Goal: Find specific page/section: Find specific page/section

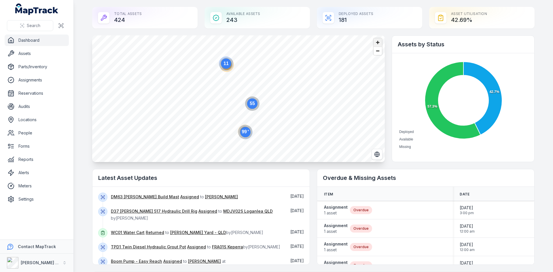
click at [376, 42] on span "Zoom in" at bounding box center [378, 42] width 8 height 8
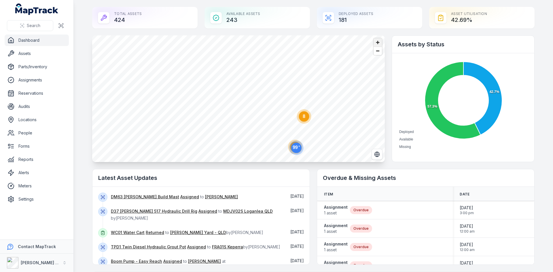
click at [376, 42] on span "Zoom in" at bounding box center [378, 42] width 8 height 8
drag, startPoint x: 376, startPoint y: 42, endPoint x: 374, endPoint y: 45, distance: 3.7
click at [376, 42] on span "Zoom in" at bounding box center [378, 42] width 8 height 8
click at [300, 35] on div "60 8 3 99" at bounding box center [238, 35] width 293 height 0
click at [378, 44] on span "Zoom in" at bounding box center [378, 42] width 8 height 8
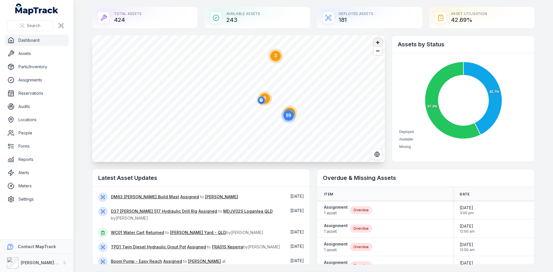
click at [378, 44] on span "Zoom in" at bounding box center [378, 42] width 8 height 8
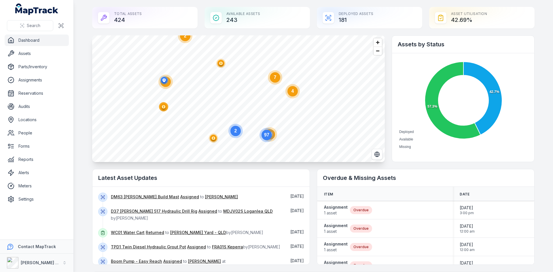
click at [274, 80] on circle at bounding box center [275, 77] width 10 height 10
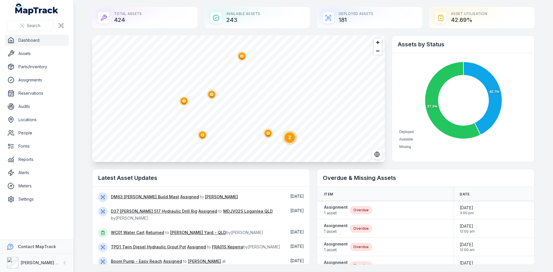
click at [292, 141] on circle at bounding box center [290, 138] width 10 height 10
drag, startPoint x: 231, startPoint y: 95, endPoint x: 235, endPoint y: 95, distance: 3.5
click at [233, 94] on polygon "button" at bounding box center [234, 93] width 2 height 3
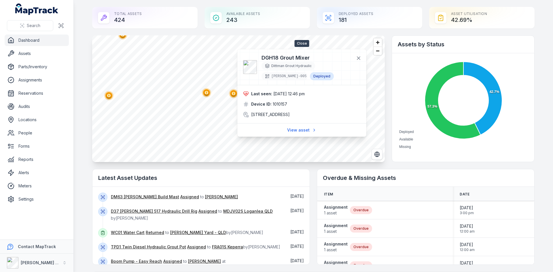
click at [360, 58] on icon at bounding box center [359, 58] width 6 height 6
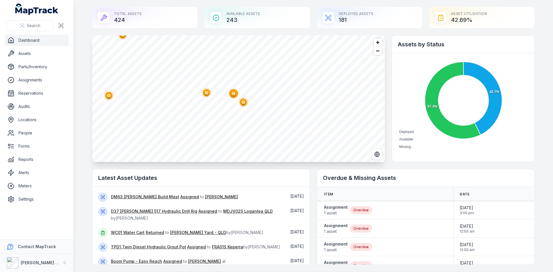
click at [243, 104] on ellipse "button" at bounding box center [243, 102] width 7 height 7
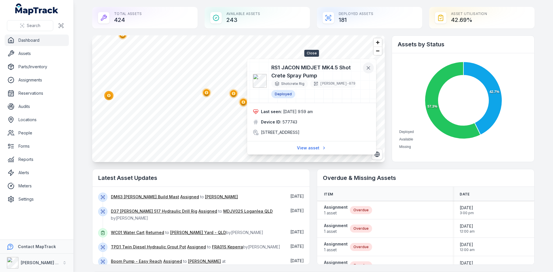
drag, startPoint x: 368, startPoint y: 67, endPoint x: 350, endPoint y: 79, distance: 21.3
click at [368, 67] on icon at bounding box center [368, 68] width 3 height 3
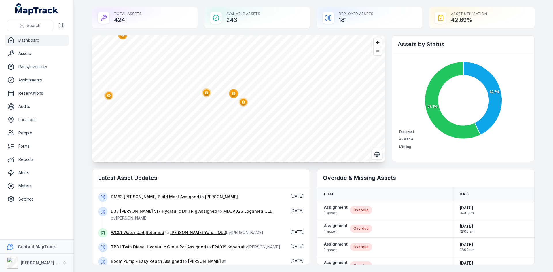
click at [208, 95] on circle "button" at bounding box center [206, 92] width 9 height 9
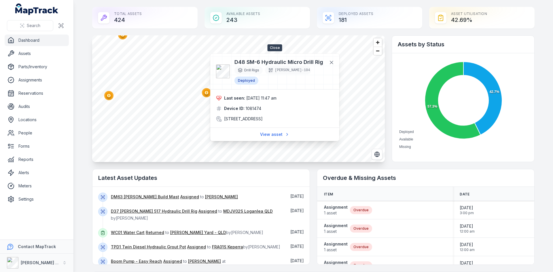
drag, startPoint x: 335, startPoint y: 63, endPoint x: 328, endPoint y: 70, distance: 9.2
click at [335, 63] on button at bounding box center [331, 62] width 11 height 11
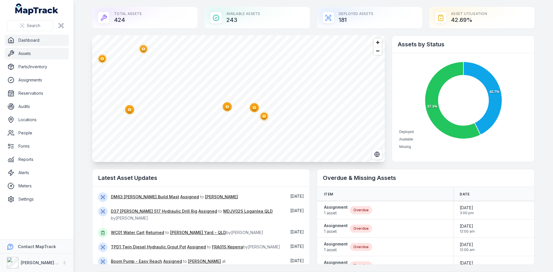
click at [30, 53] on link "Assets" at bounding box center [37, 54] width 64 height 12
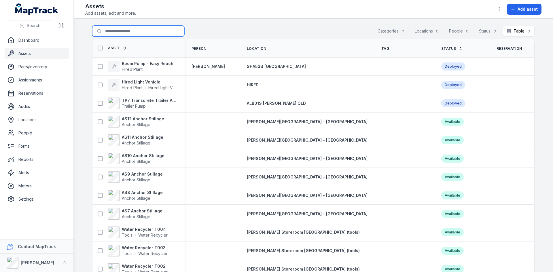
click at [139, 31] on input "Search for assets" at bounding box center [138, 31] width 92 height 11
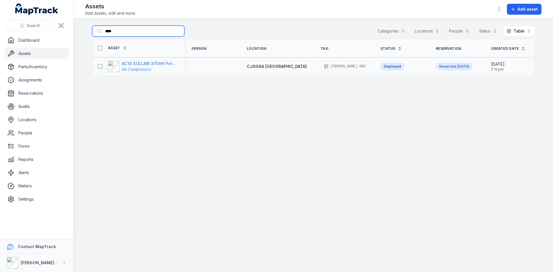
type input "****"
click at [151, 65] on strong "AC14 SULLAIR 375HH Portable Compressor" at bounding box center [150, 64] width 56 height 6
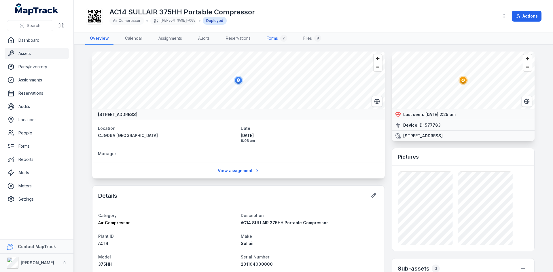
click at [277, 41] on link "Forms 7" at bounding box center [277, 39] width 30 height 12
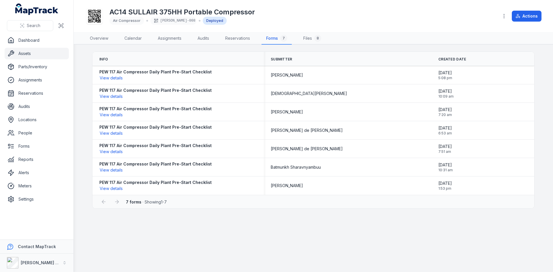
click at [40, 54] on link "Assets" at bounding box center [37, 54] width 64 height 12
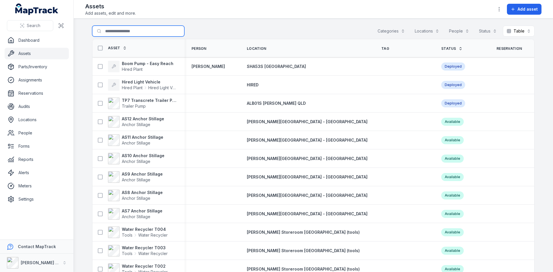
click at [139, 34] on input "Search for assets" at bounding box center [138, 31] width 92 height 11
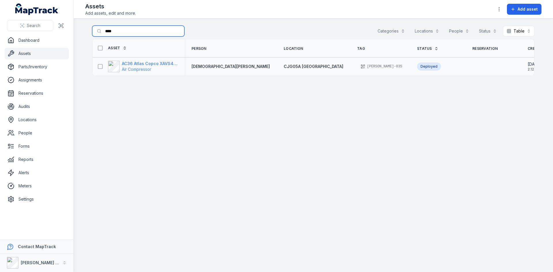
type input "****"
click at [141, 67] on span "Air Compressor" at bounding box center [150, 70] width 56 height 6
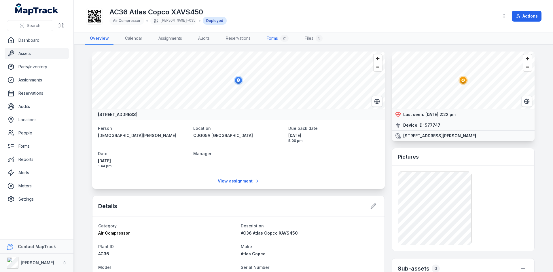
click at [272, 42] on link "Forms 21" at bounding box center [277, 39] width 31 height 12
